Goal: Task Accomplishment & Management: Complete application form

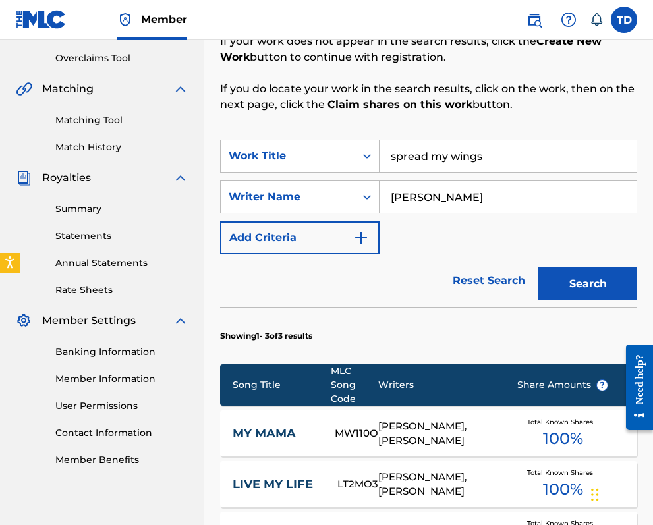
click at [566, 281] on button "Search" at bounding box center [587, 283] width 99 height 33
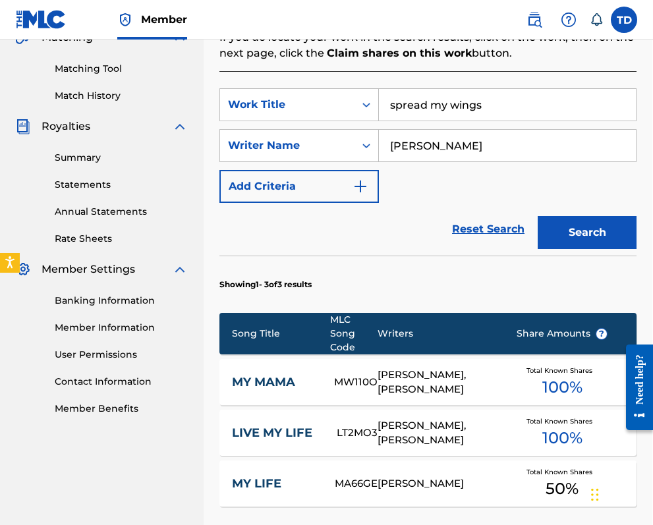
scroll to position [321, 1]
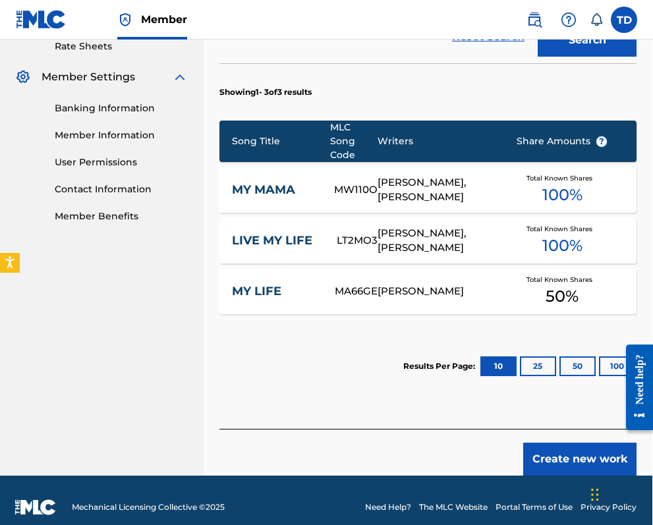
click at [568, 445] on button "Create new work" at bounding box center [579, 459] width 113 height 33
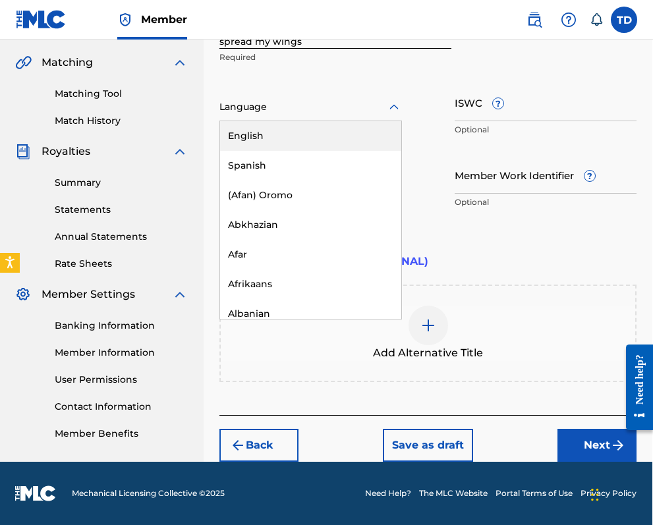
click at [384, 104] on div at bounding box center [310, 107] width 182 height 16
click at [333, 121] on div "English" at bounding box center [310, 136] width 181 height 30
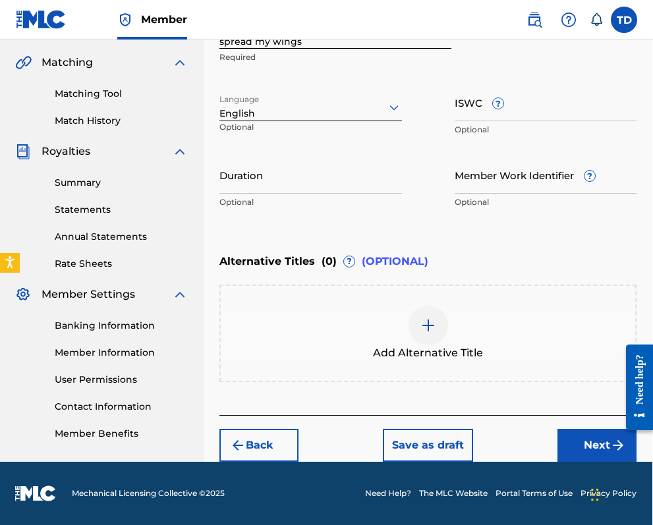
click at [586, 441] on button "Next" at bounding box center [596, 445] width 79 height 33
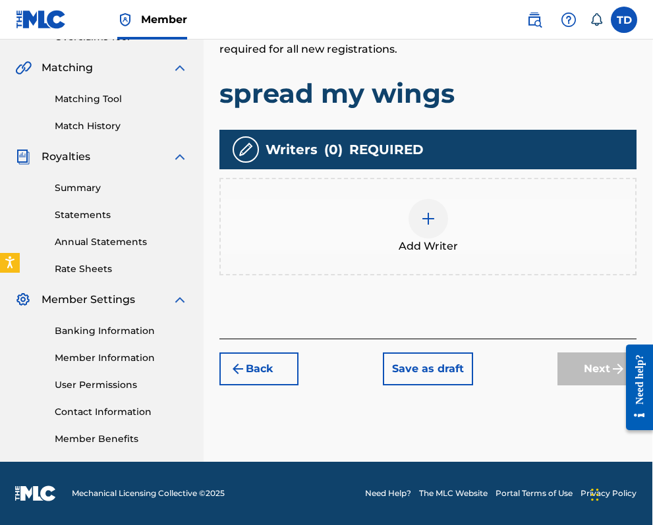
click at [423, 219] on img at bounding box center [428, 219] width 16 height 16
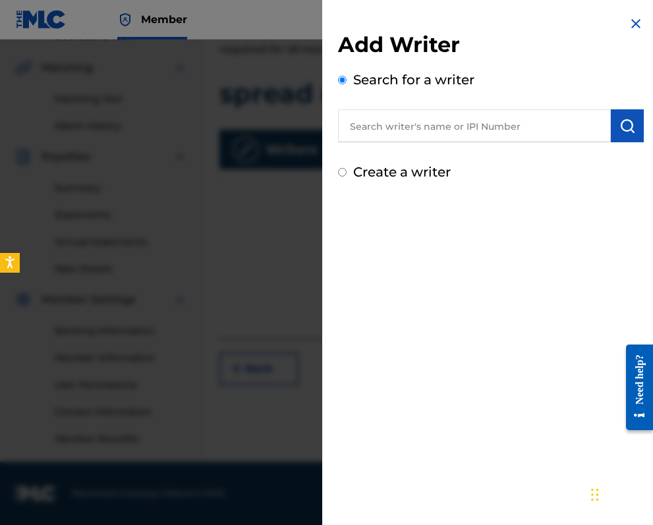
click at [387, 128] on input "text" at bounding box center [474, 125] width 273 height 33
type input "01018829063"
click at [627, 126] on img "submit" at bounding box center [627, 126] width 16 height 16
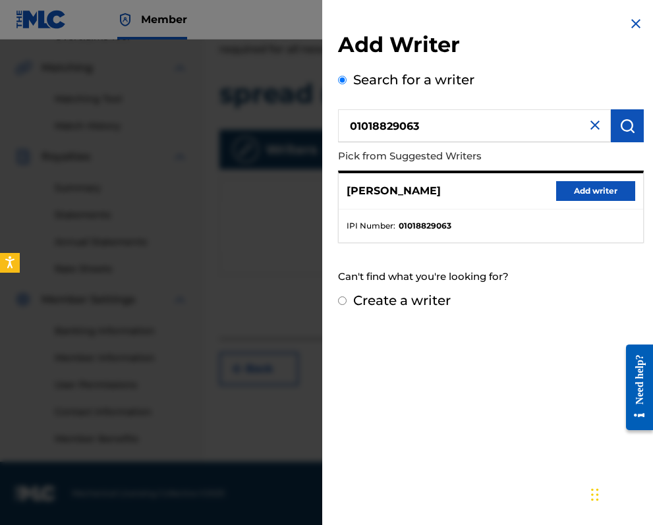
click at [588, 185] on button "Add writer" at bounding box center [595, 191] width 79 height 20
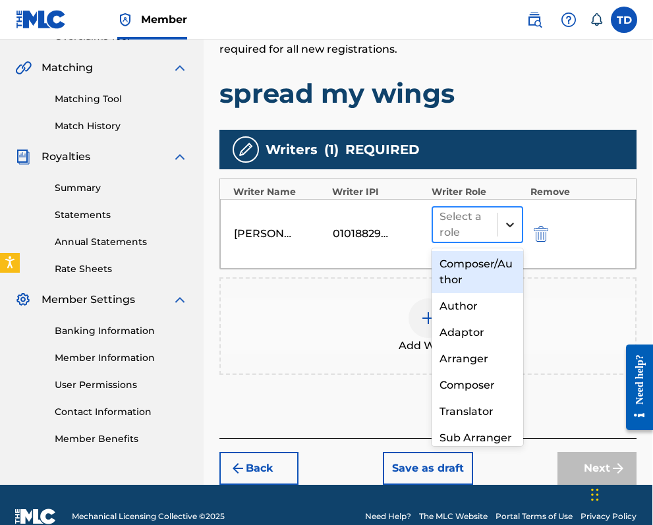
click at [508, 218] on icon at bounding box center [509, 224] width 13 height 13
click at [470, 269] on div "Composer/Author" at bounding box center [477, 272] width 92 height 42
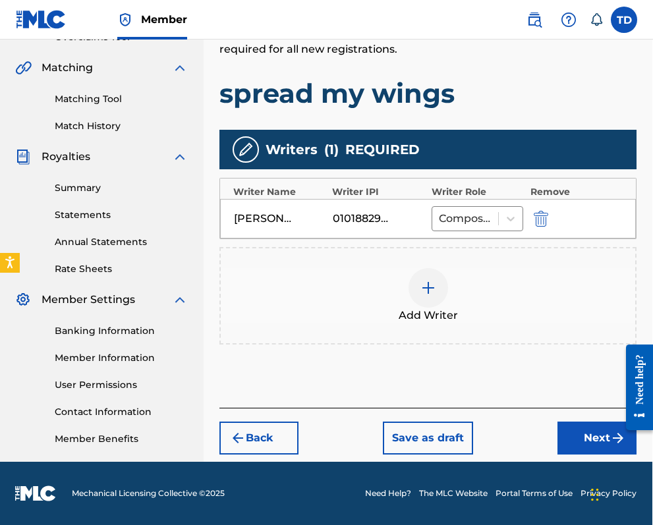
click at [427, 285] on img at bounding box center [428, 288] width 16 height 16
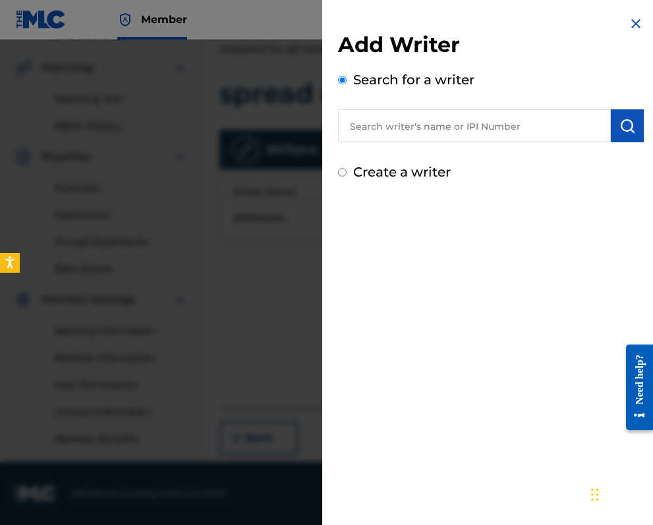
click at [342, 171] on input "Create a writer" at bounding box center [342, 172] width 9 height 9
radio input "false"
radio input "true"
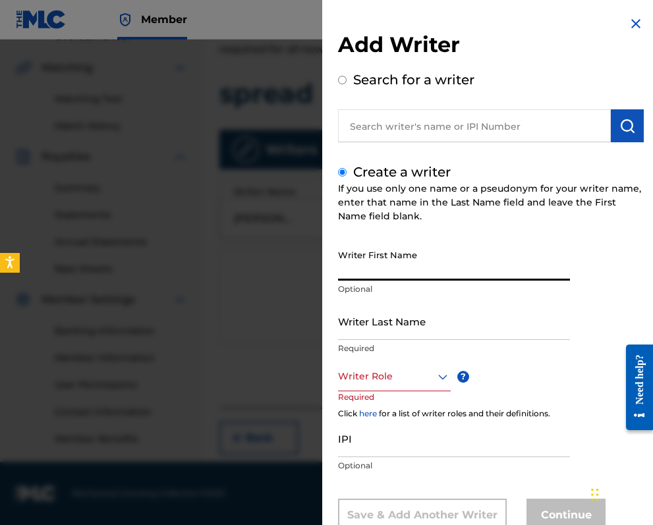
click at [373, 258] on input "Writer First Name" at bounding box center [454, 262] width 232 height 38
type input "tyreque"
click at [371, 327] on input "Writer Last Name" at bounding box center [454, 321] width 232 height 38
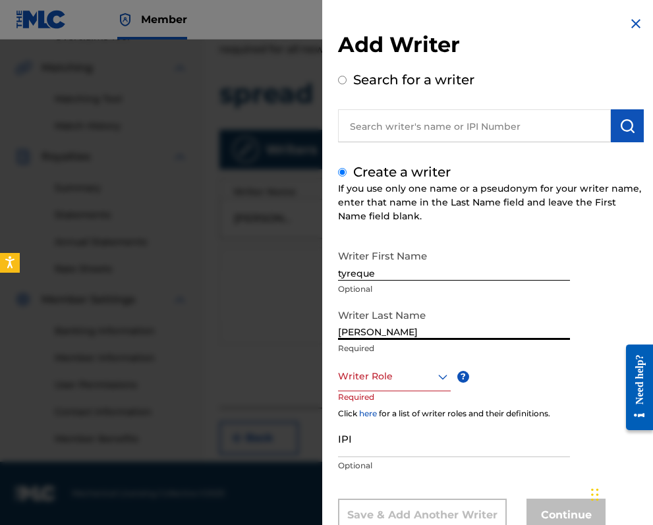
type input "[PERSON_NAME]"
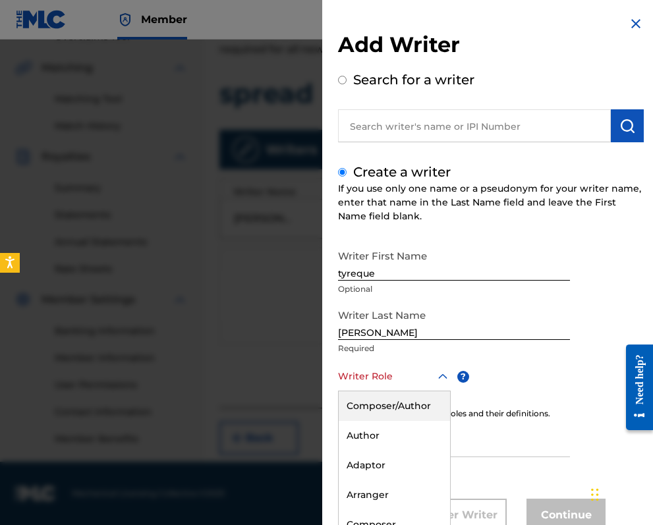
click at [382, 369] on div "Composer/Author, 1 of 8. 8 results available. Use Up and Down to choose options…" at bounding box center [394, 377] width 113 height 30
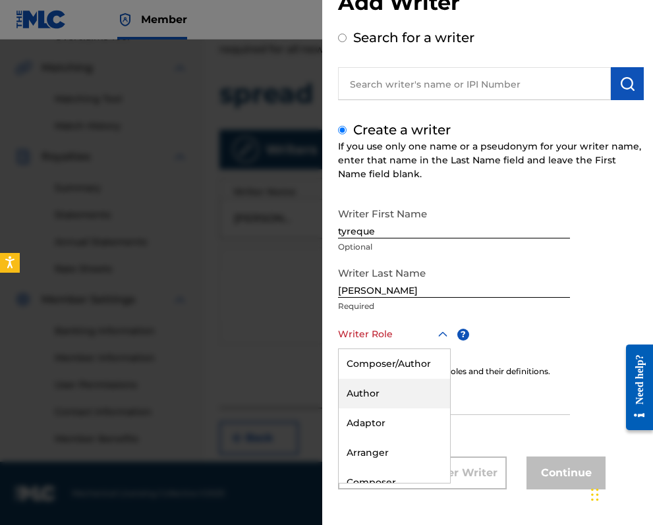
click at [368, 393] on div "Author" at bounding box center [394, 394] width 111 height 30
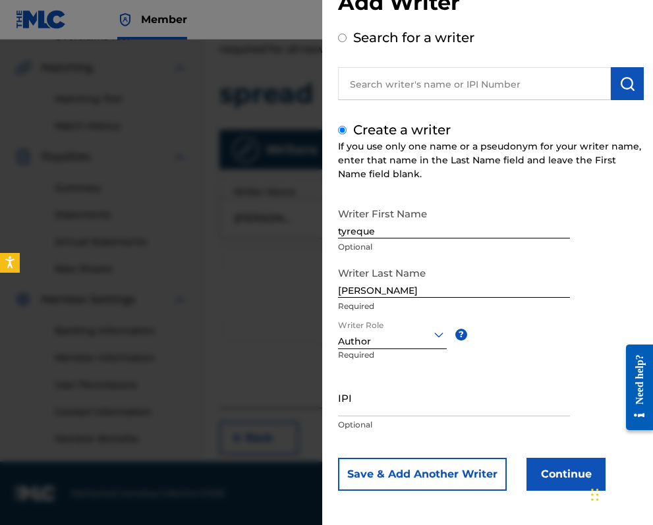
click at [447, 471] on button "Save & Add Another Writer" at bounding box center [422, 474] width 169 height 33
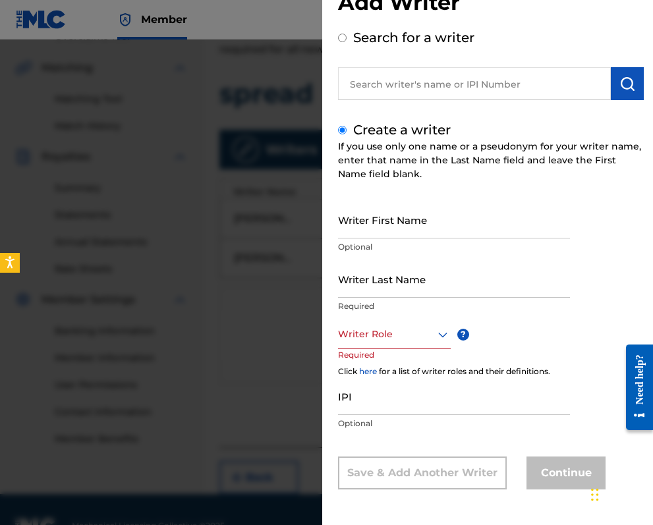
click at [375, 224] on input "Writer First Name" at bounding box center [454, 220] width 232 height 38
click at [343, 231] on input "jodano" at bounding box center [454, 220] width 232 height 38
click at [350, 231] on input "Jodano" at bounding box center [454, 220] width 232 height 38
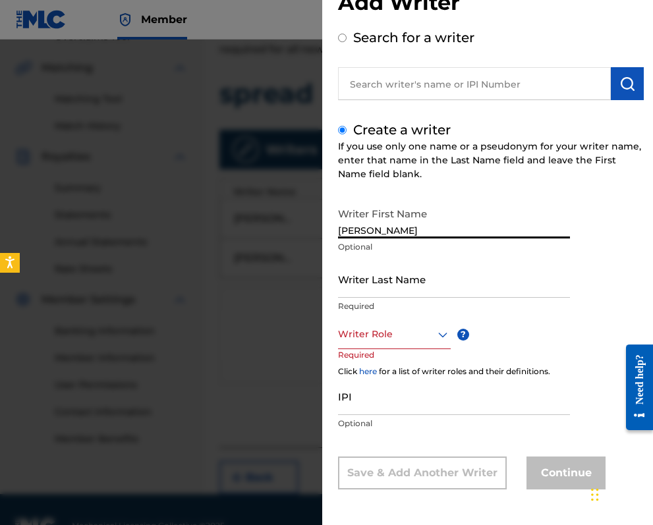
type input "[PERSON_NAME]"
click at [359, 281] on input "Writer Last Name" at bounding box center [454, 279] width 232 height 38
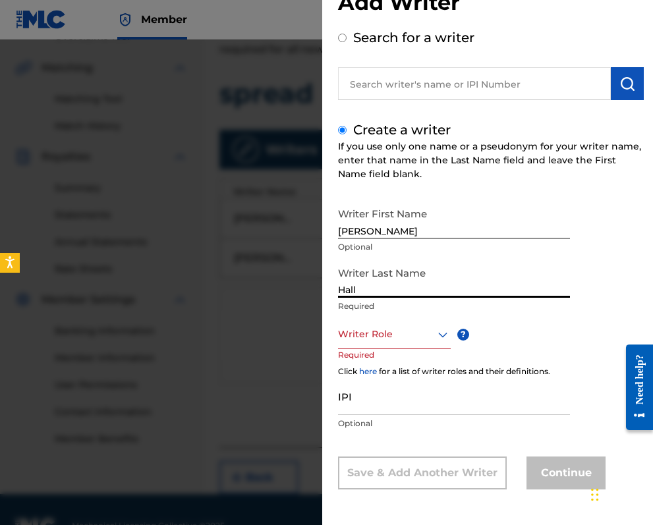
type input "Hall"
click at [527, 325] on div "Writer First Name [PERSON_NAME] Optional Writer Last Name [PERSON_NAME] Require…" at bounding box center [491, 345] width 306 height 288
click at [437, 333] on icon at bounding box center [443, 335] width 16 height 16
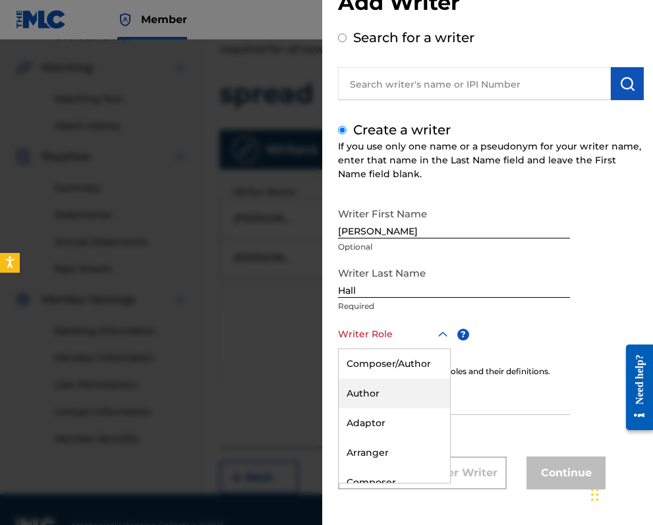
click at [377, 391] on div "Author" at bounding box center [394, 394] width 111 height 30
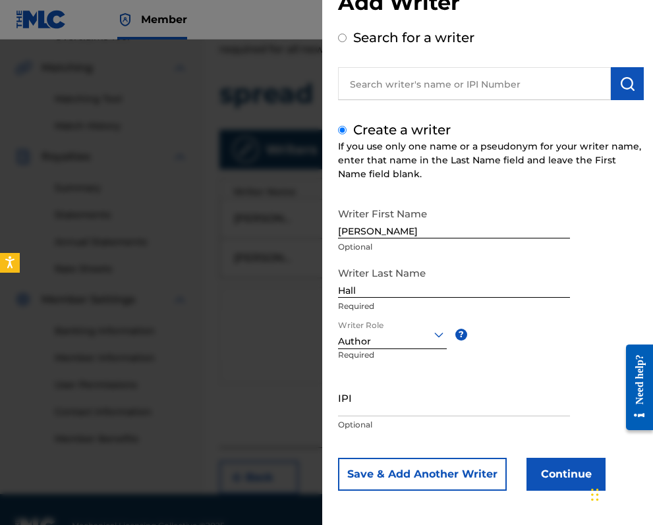
click at [555, 482] on button "Continue" at bounding box center [565, 474] width 79 height 33
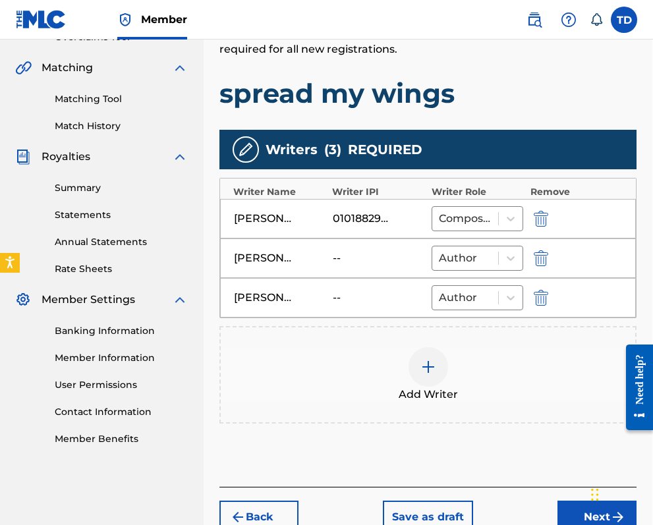
click at [576, 511] on button "Next" at bounding box center [596, 517] width 79 height 33
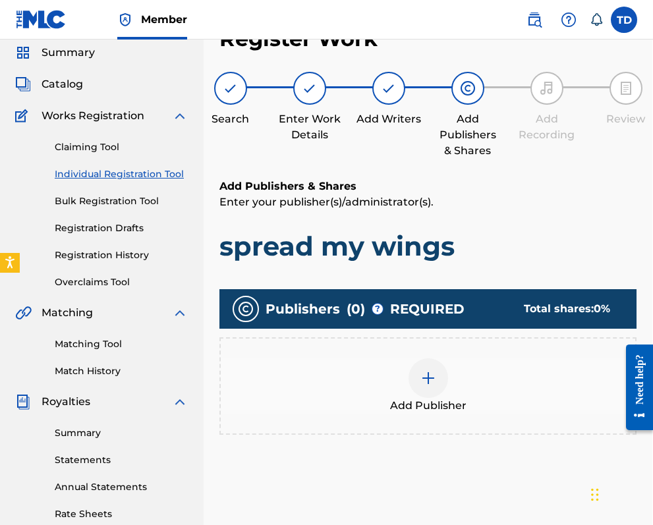
scroll to position [44, 1]
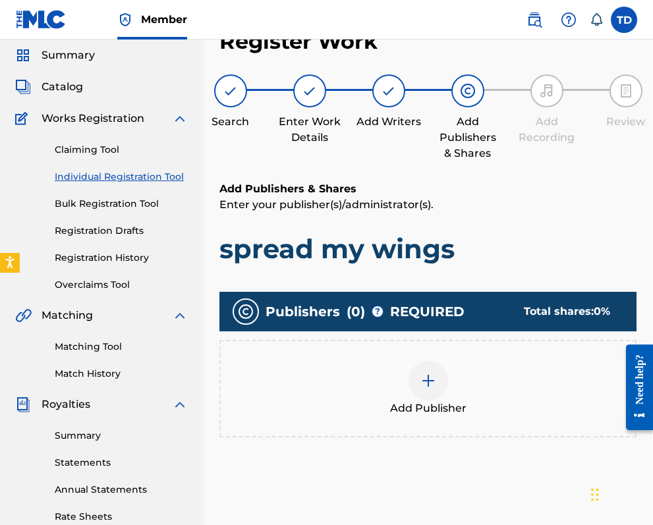
click at [425, 380] on img at bounding box center [428, 381] width 16 height 16
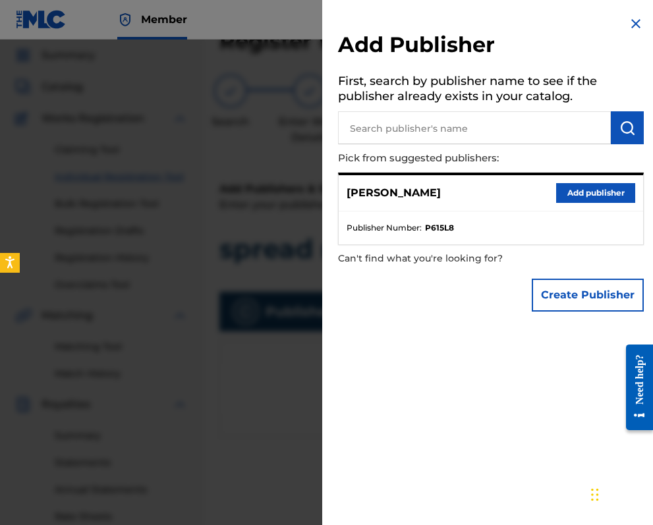
click at [584, 191] on button "Add publisher" at bounding box center [595, 193] width 79 height 20
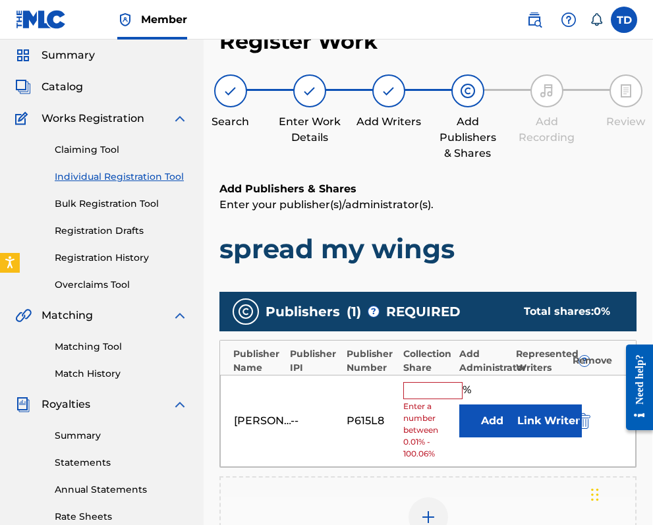
click at [426, 390] on input "text" at bounding box center [432, 390] width 59 height 17
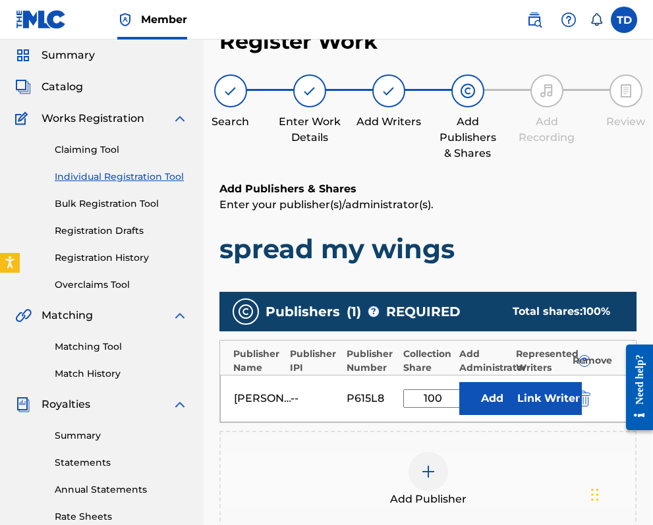
type input "100"
click at [539, 395] on button "Link Writer" at bounding box center [549, 398] width 66 height 33
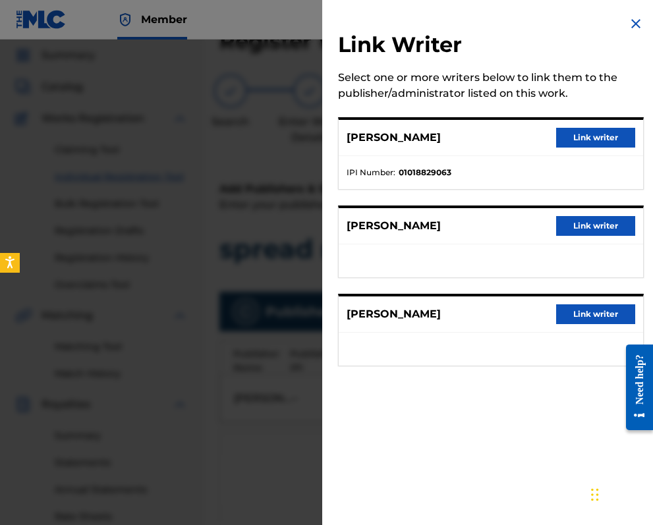
click at [584, 315] on button "Link writer" at bounding box center [595, 314] width 79 height 20
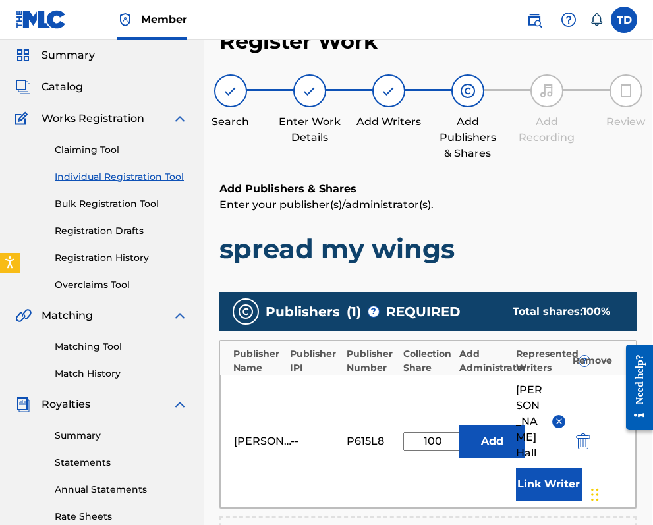
click at [557, 468] on button "Link Writer" at bounding box center [549, 484] width 66 height 33
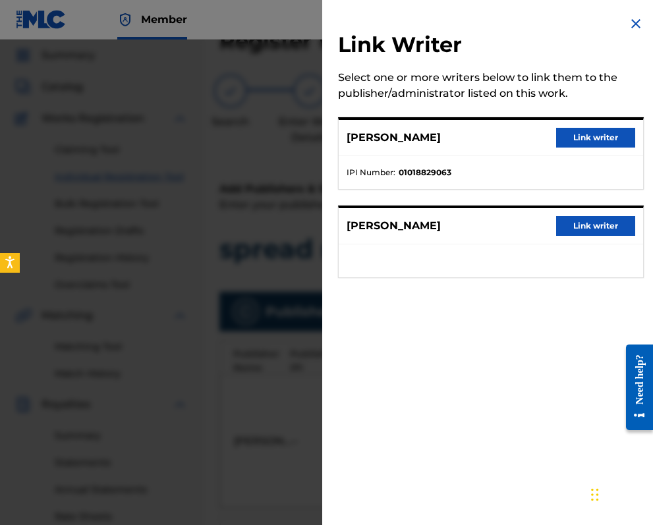
drag, startPoint x: 562, startPoint y: 280, endPoint x: 562, endPoint y: 255, distance: 25.0
click at [562, 280] on div "Link Writer Select one or more writers below to link them to the publisher/admi…" at bounding box center [490, 155] width 337 height 310
click at [570, 231] on button "Link writer" at bounding box center [595, 226] width 79 height 20
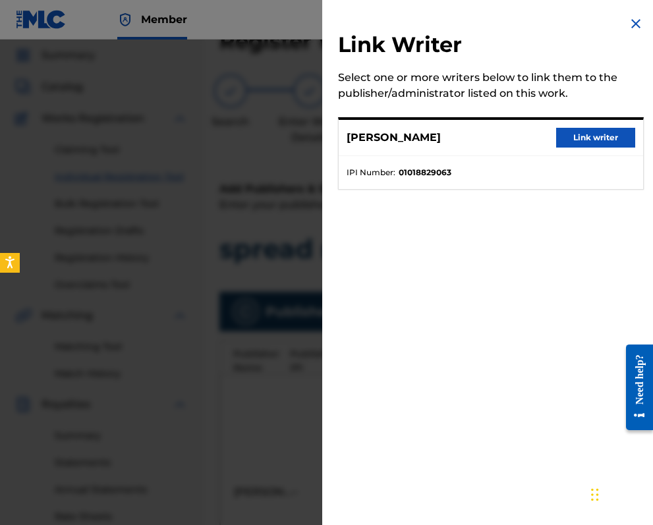
click at [582, 135] on button "Link writer" at bounding box center [595, 138] width 79 height 20
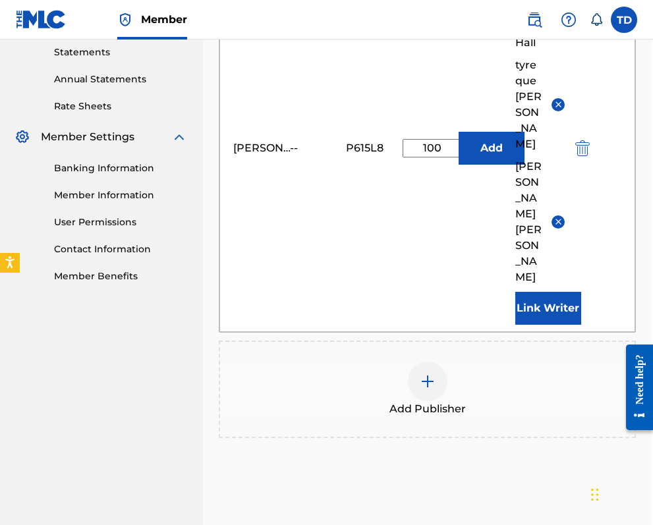
scroll to position [454, 1]
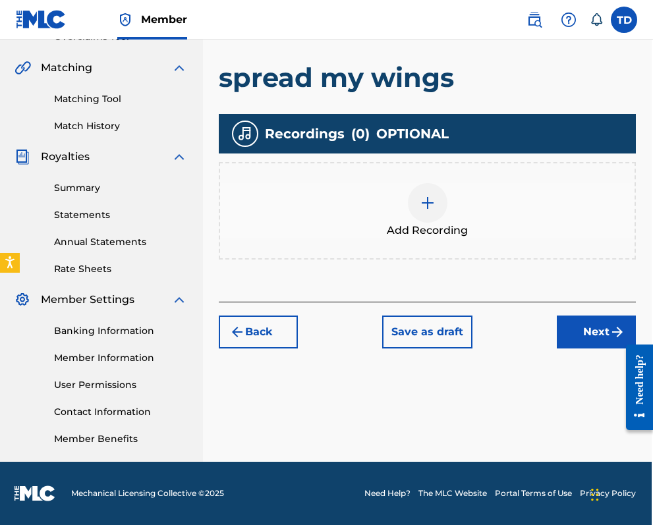
click at [586, 334] on button "Next" at bounding box center [596, 331] width 79 height 33
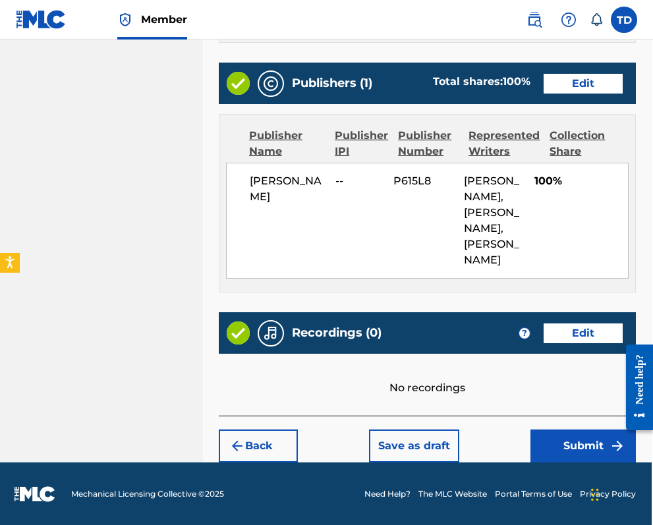
scroll to position [703, 1]
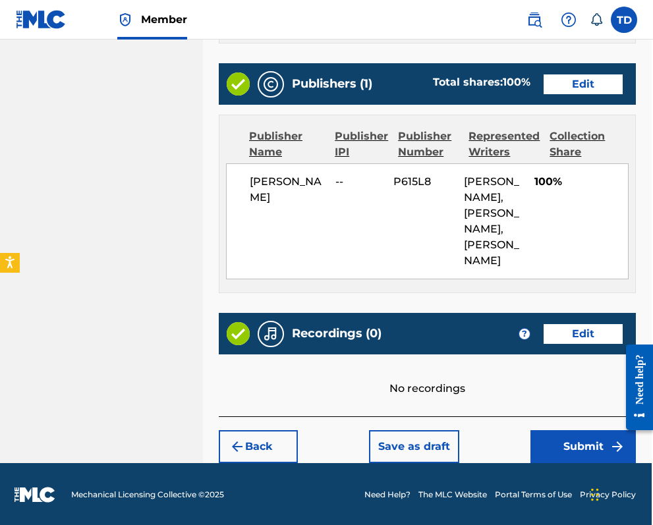
click at [576, 441] on button "Submit" at bounding box center [582, 446] width 105 height 33
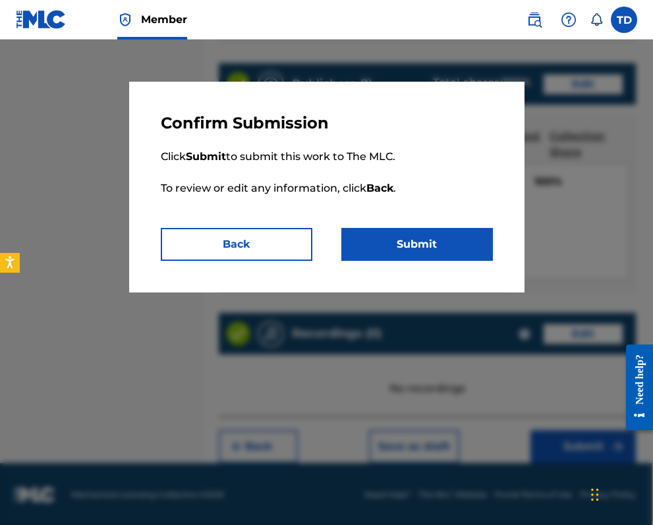
click at [423, 241] on button "Submit" at bounding box center [416, 244] width 151 height 33
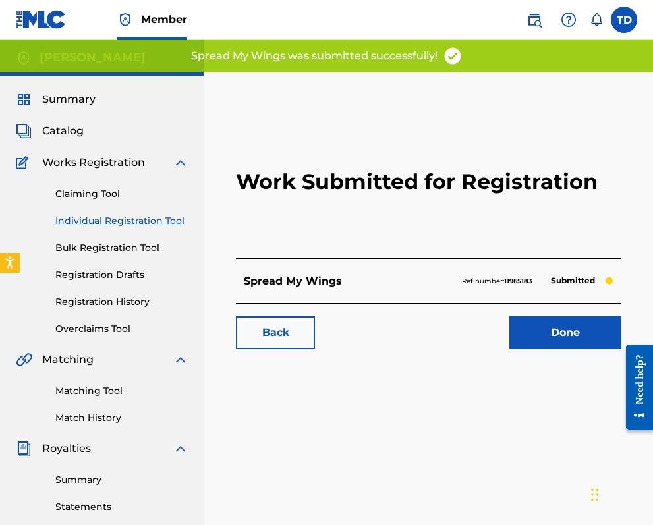
click at [568, 331] on link "Done" at bounding box center [565, 332] width 112 height 33
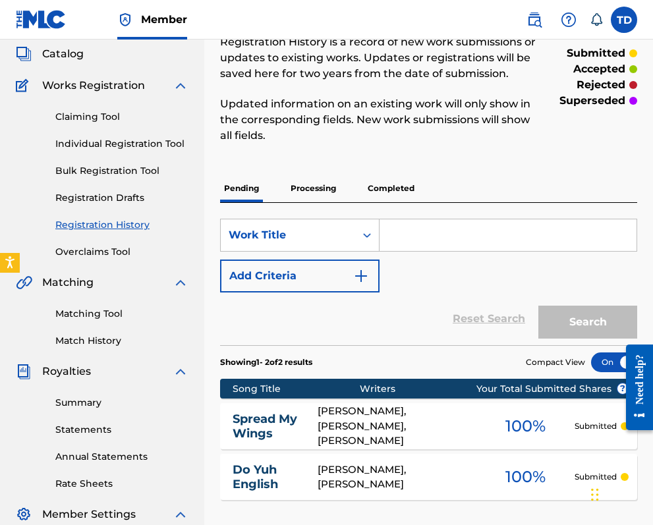
scroll to position [78, 0]
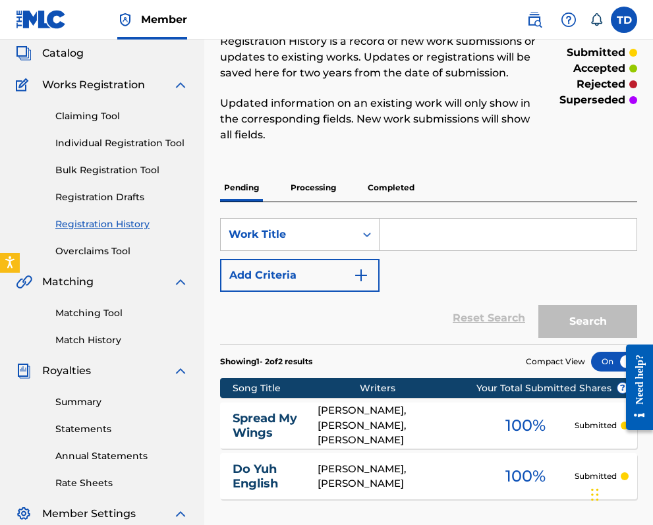
click at [80, 403] on link "Summary" at bounding box center [121, 402] width 133 height 14
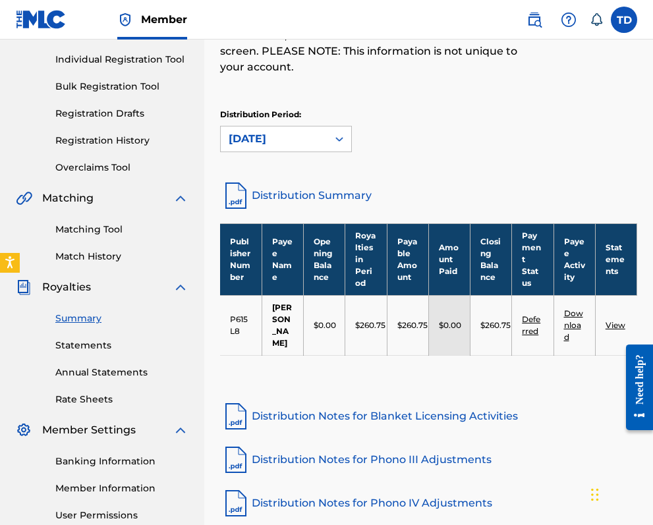
scroll to position [159, 0]
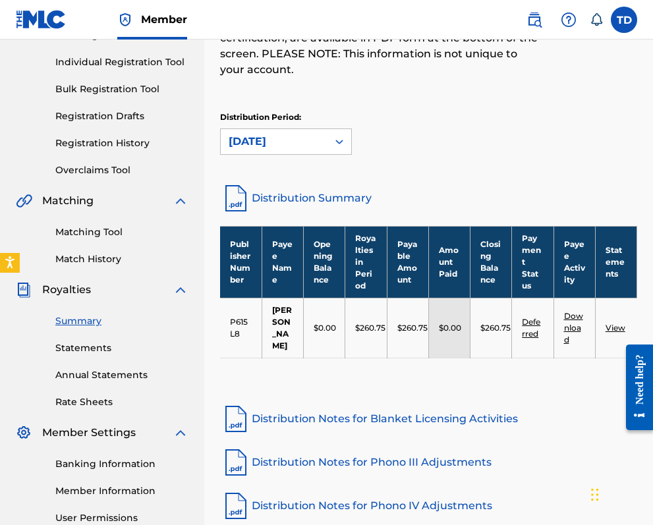
click at [85, 346] on link "Statements" at bounding box center [121, 348] width 133 height 14
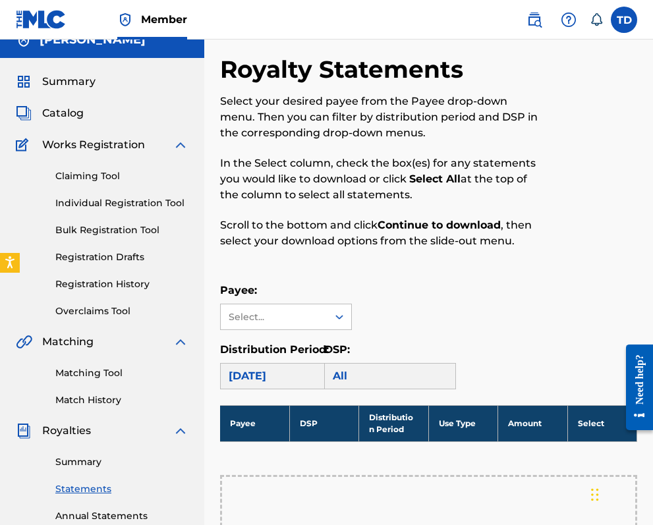
scroll to position [19, 0]
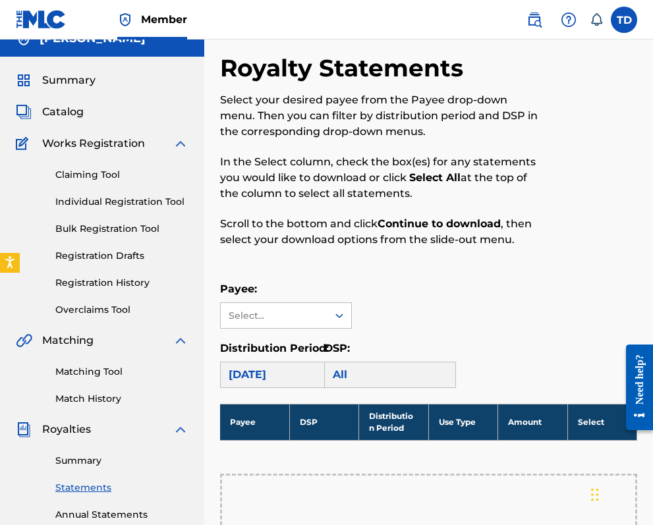
click at [76, 458] on link "Summary" at bounding box center [121, 461] width 133 height 14
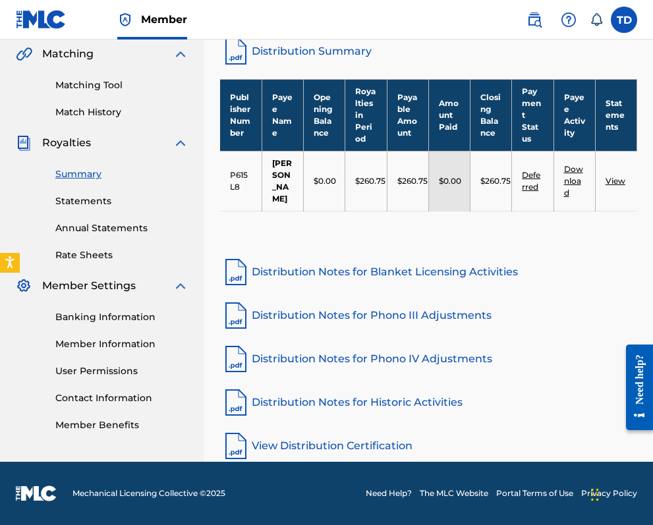
scroll to position [306, 0]
click at [616, 178] on link "View" at bounding box center [615, 181] width 20 height 10
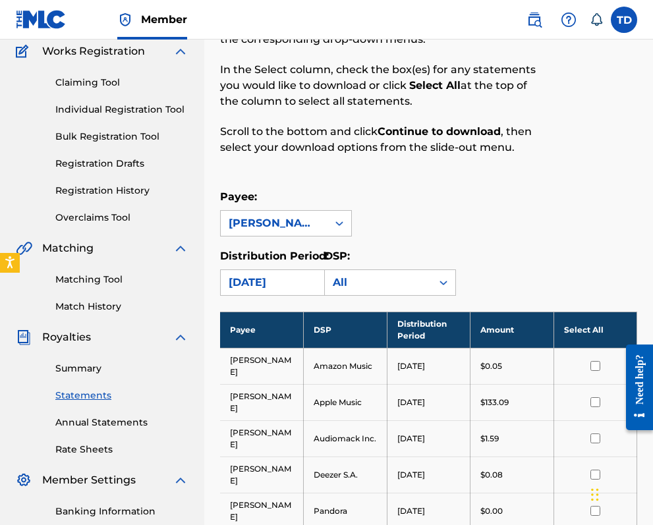
scroll to position [115, 0]
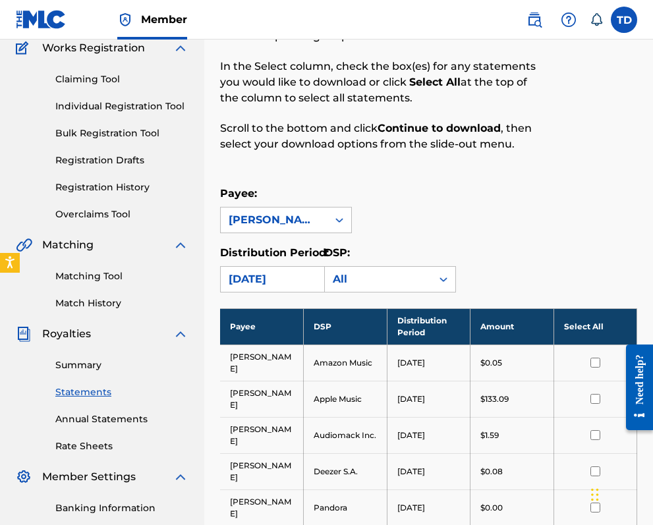
click at [76, 364] on link "Summary" at bounding box center [121, 365] width 133 height 14
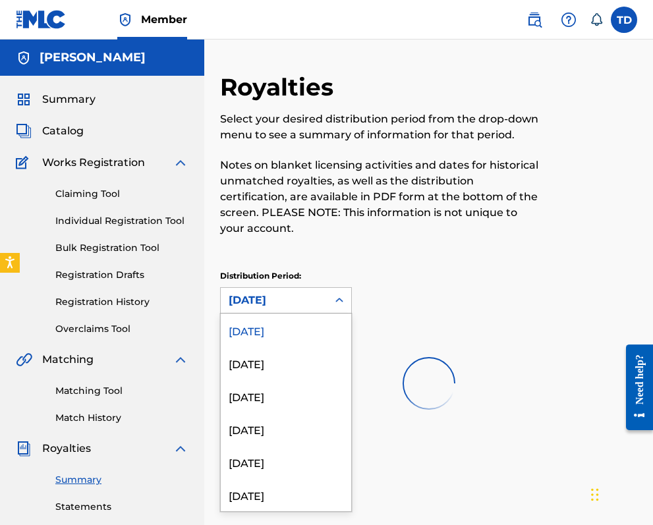
click at [330, 296] on div at bounding box center [339, 300] width 24 height 24
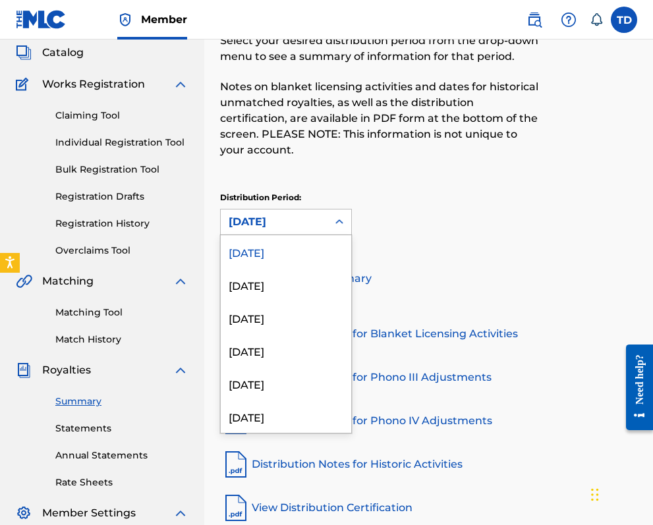
scroll to position [80, 0]
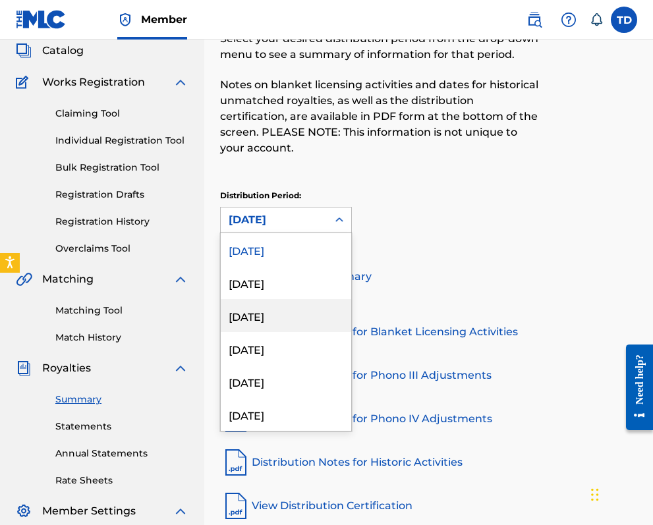
click at [420, 269] on link "Distribution Summary" at bounding box center [428, 277] width 417 height 32
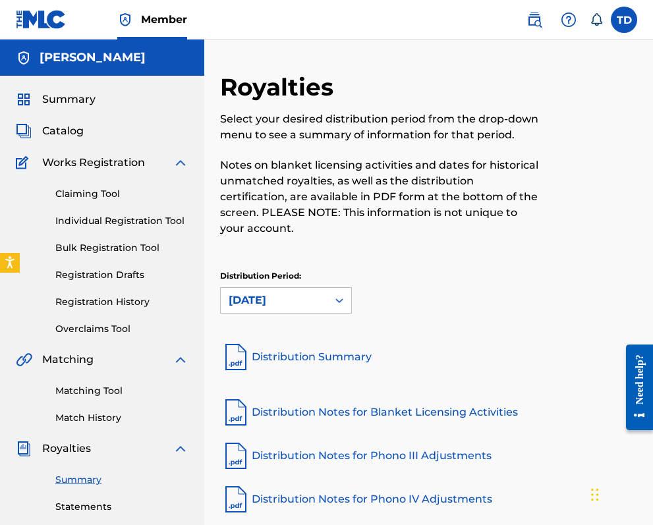
scroll to position [0, 0]
click at [626, 19] on label at bounding box center [624, 20] width 26 height 26
click at [624, 20] on input "TD [PERSON_NAME] [EMAIL_ADDRESS][DOMAIN_NAME] Notification Preferences Profile …" at bounding box center [624, 20] width 0 height 0
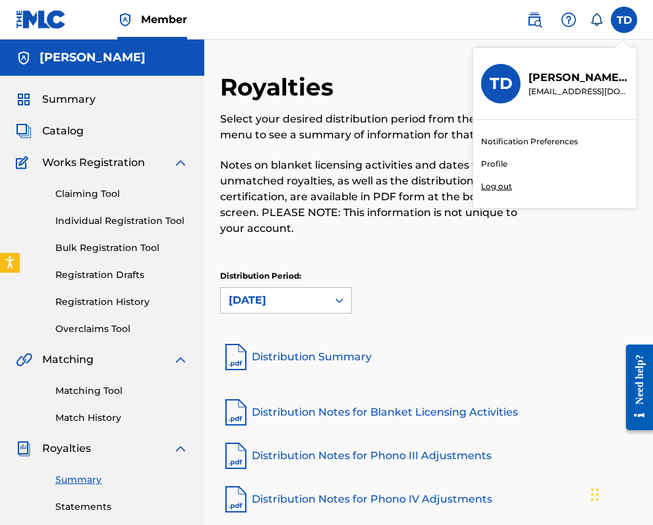
click at [499, 184] on p "Log out" at bounding box center [496, 186] width 31 height 12
click at [624, 20] on input "TD [PERSON_NAME] [EMAIL_ADDRESS][DOMAIN_NAME] Notification Preferences Profile …" at bounding box center [624, 20] width 0 height 0
